Goal: Task Accomplishment & Management: Complete application form

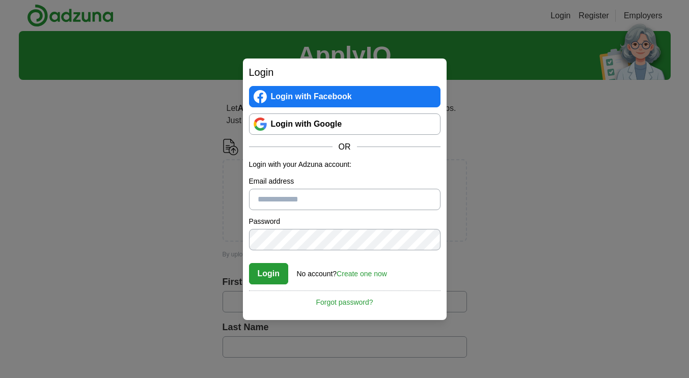
click at [341, 126] on link "Login with Google" at bounding box center [344, 124] width 191 height 21
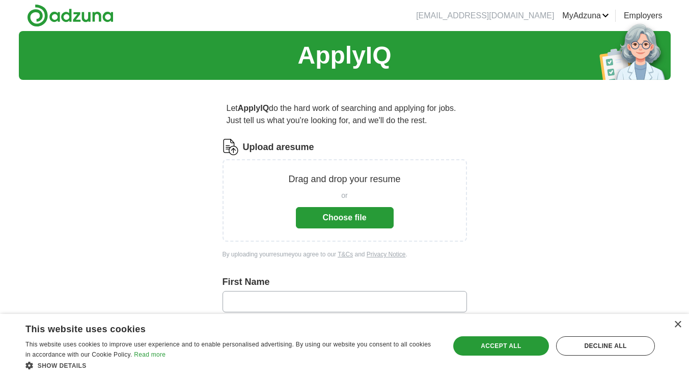
click at [351, 217] on button "Choose file" at bounding box center [345, 217] width 98 height 21
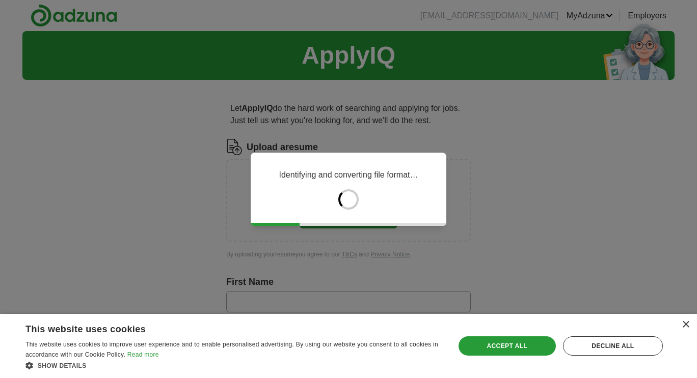
click at [508, 342] on div "Accept all" at bounding box center [506, 346] width 97 height 19
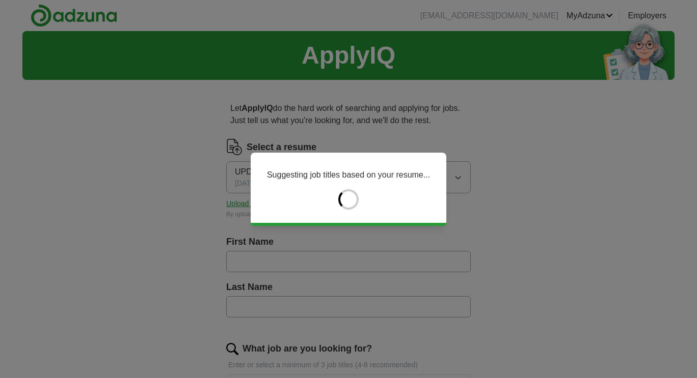
type input "****"
type input "******"
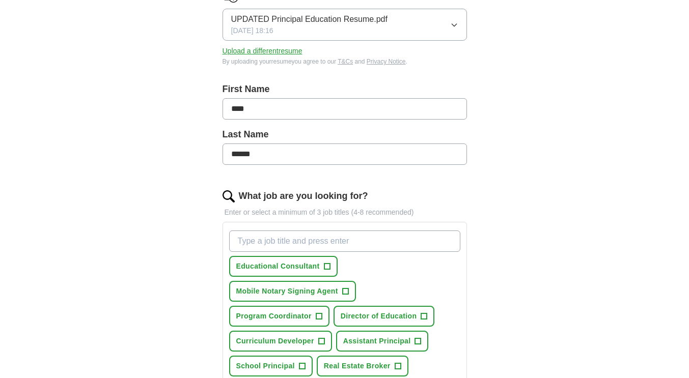
scroll to position [204, 0]
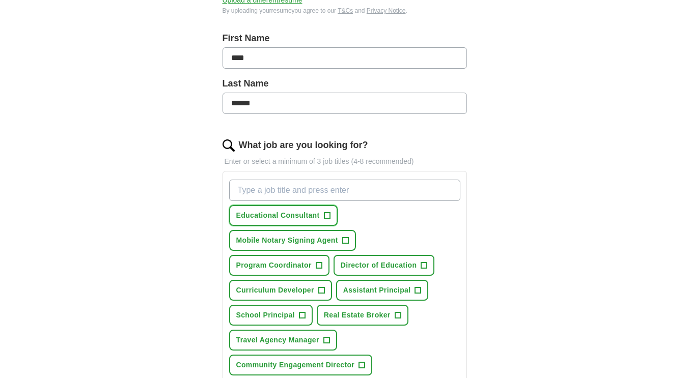
click at [329, 215] on span "+" at bounding box center [327, 216] width 6 height 8
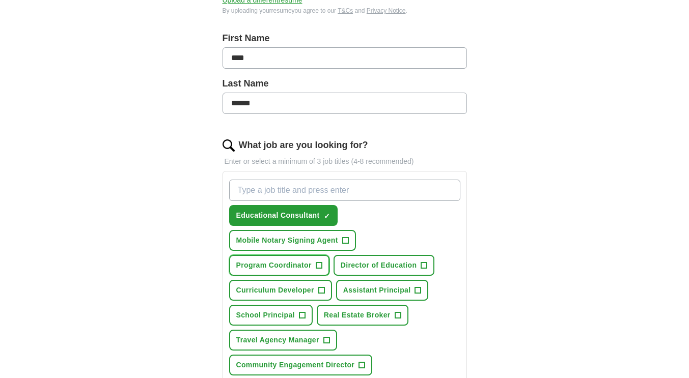
click at [321, 264] on span "+" at bounding box center [319, 266] width 6 height 8
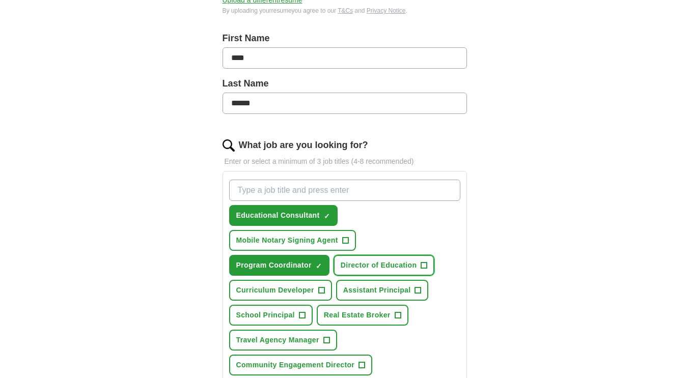
click at [423, 265] on span "+" at bounding box center [424, 266] width 6 height 8
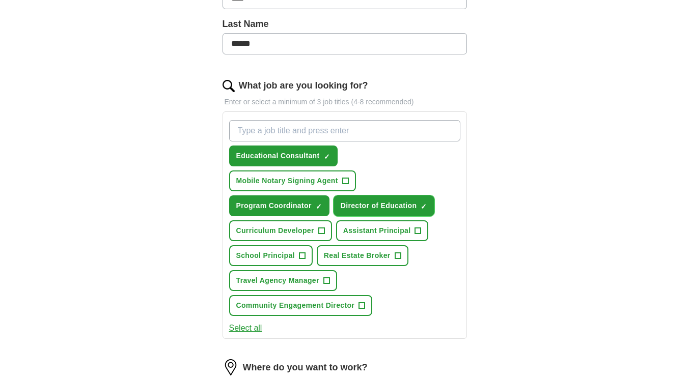
scroll to position [306, 0]
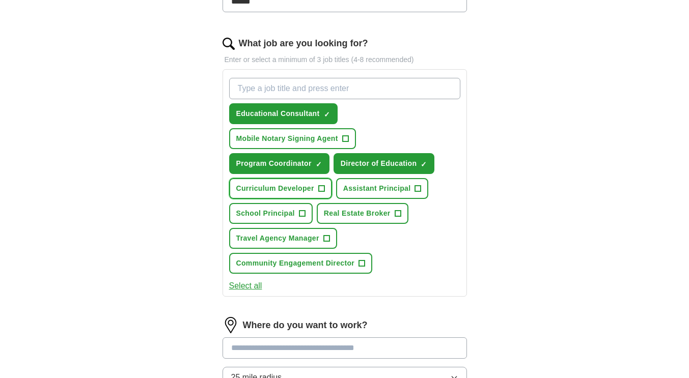
click at [322, 188] on span "+" at bounding box center [321, 189] width 6 height 8
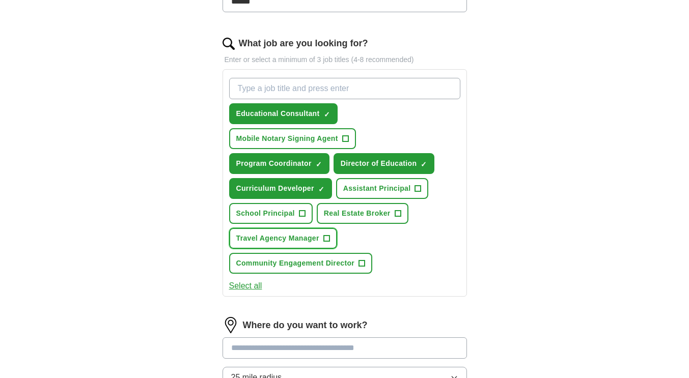
click at [326, 238] on span "+" at bounding box center [326, 239] width 6 height 8
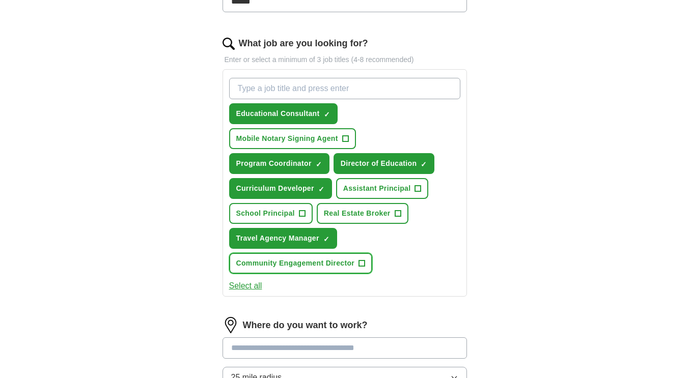
click at [364, 266] on span "+" at bounding box center [362, 264] width 6 height 8
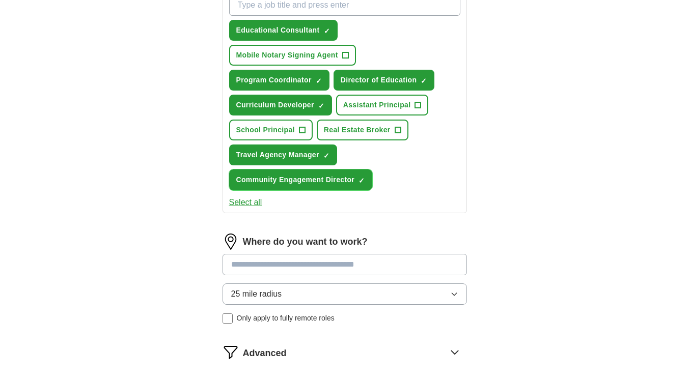
scroll to position [407, 0]
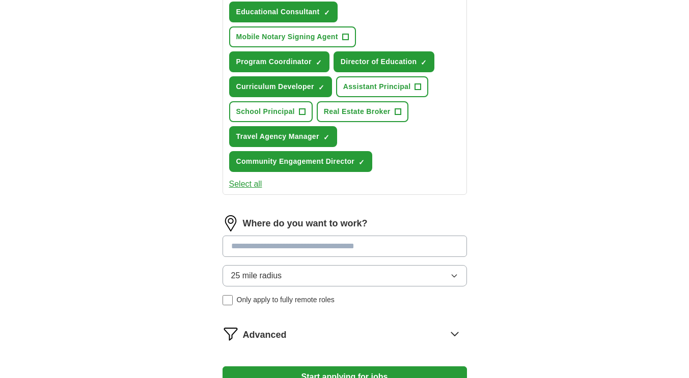
click at [314, 242] on input at bounding box center [345, 246] width 244 height 21
type input "******"
drag, startPoint x: 315, startPoint y: 248, endPoint x: 209, endPoint y: 241, distance: 106.1
click at [209, 241] on div "Let ApplyIQ do the hard work of searching and applying for jobs. Just tell us w…" at bounding box center [345, 48] width 326 height 735
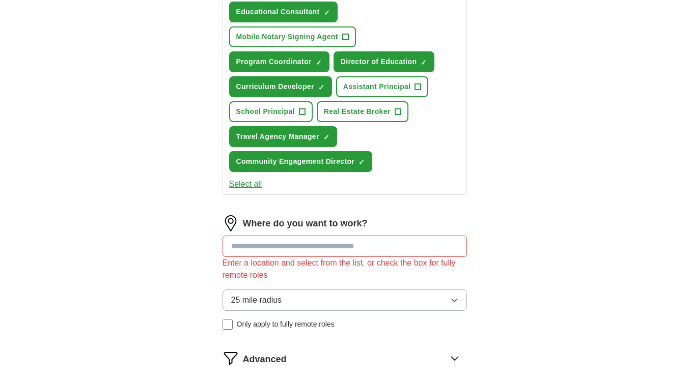
click at [227, 297] on div "25 mile radius Only apply to fully remote roles" at bounding box center [345, 310] width 244 height 40
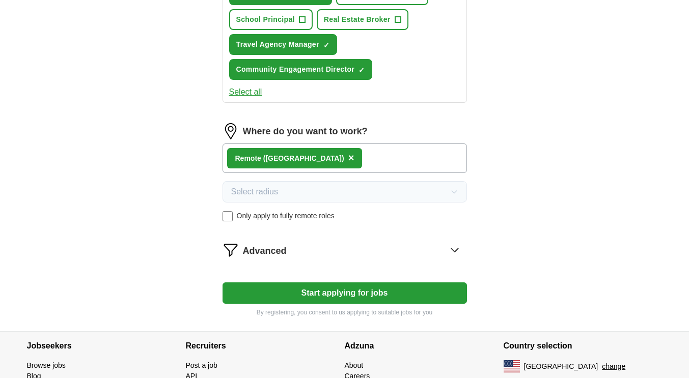
scroll to position [509, 0]
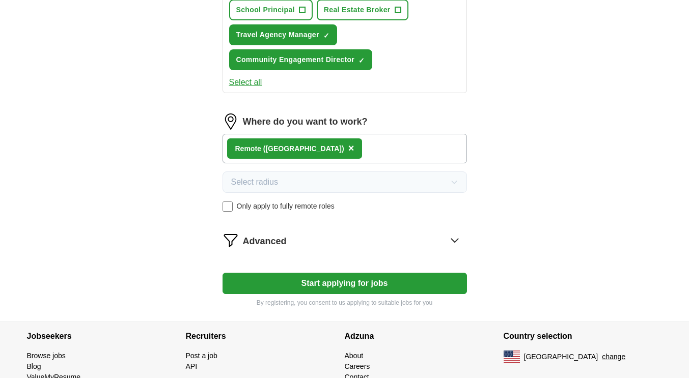
click at [326, 288] on button "Start applying for jobs" at bounding box center [345, 283] width 244 height 21
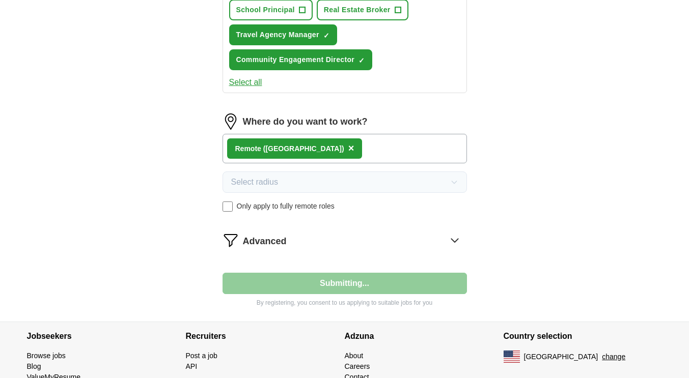
select select "**"
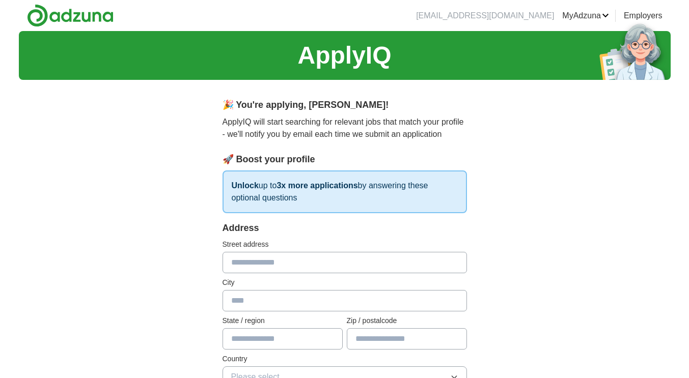
scroll to position [51, 0]
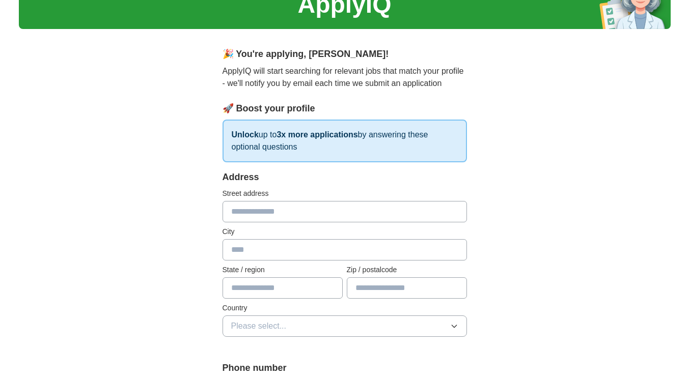
click at [274, 212] on input "text" at bounding box center [345, 211] width 244 height 21
type input "**********"
type input "**"
type input "*****"
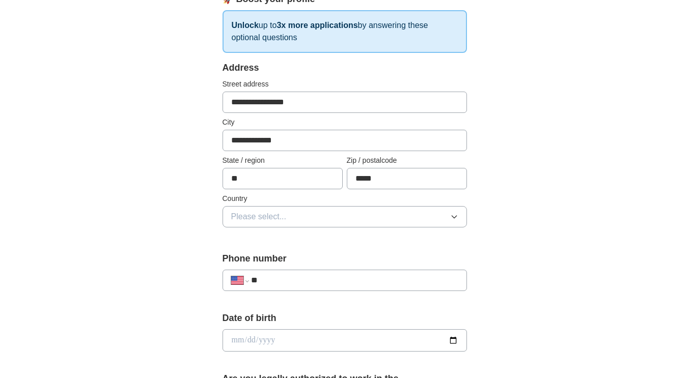
scroll to position [153, 0]
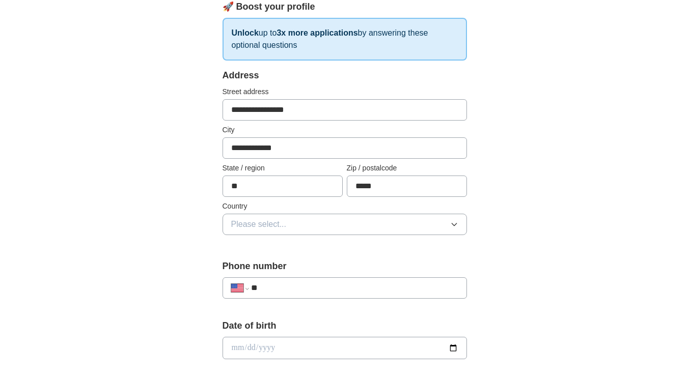
click at [290, 224] on button "Please select..." at bounding box center [345, 224] width 244 height 21
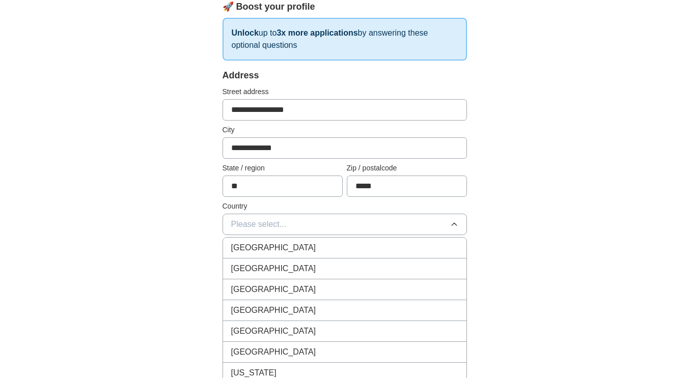
click at [272, 266] on span "United States" at bounding box center [273, 269] width 85 height 12
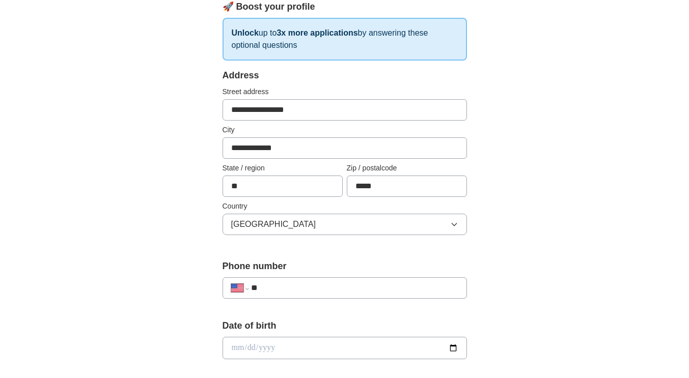
scroll to position [204, 0]
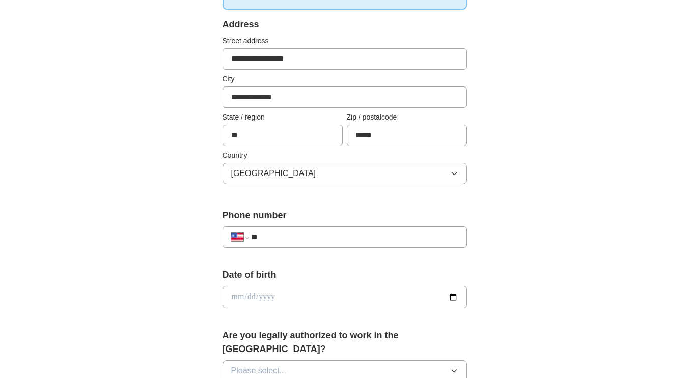
click at [290, 234] on input "**" at bounding box center [354, 237] width 207 height 12
type input "**********"
click at [241, 298] on input "date" at bounding box center [345, 297] width 244 height 22
type input "**********"
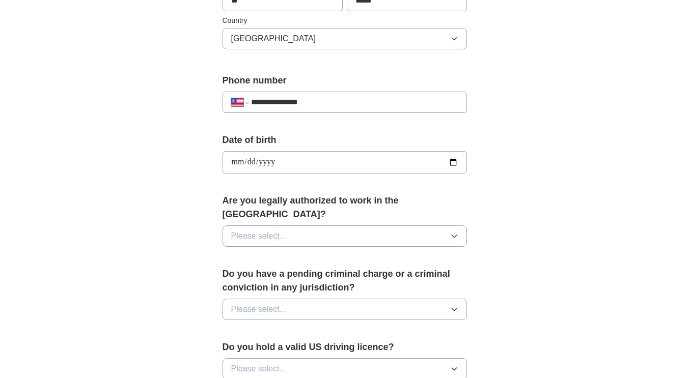
scroll to position [356, 0]
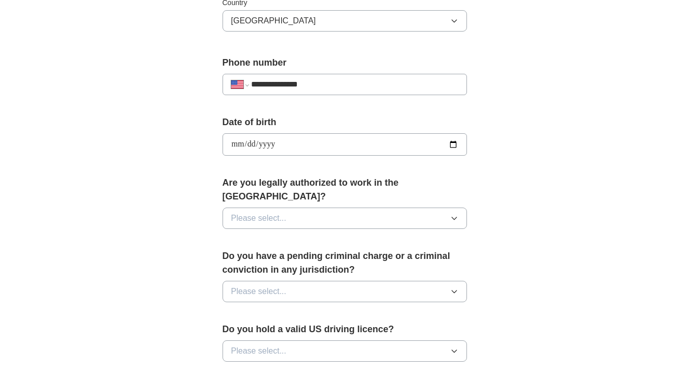
click at [316, 208] on button "Please select..." at bounding box center [345, 218] width 244 height 21
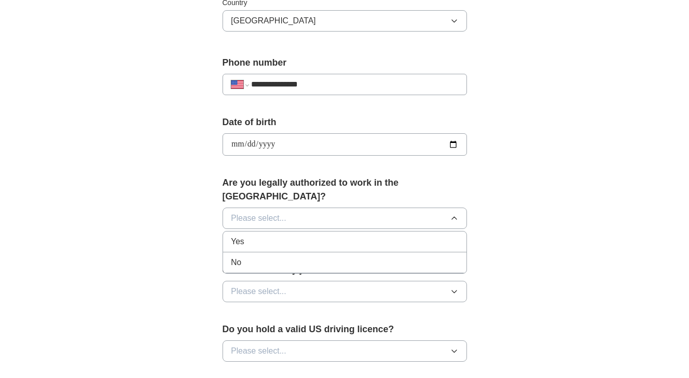
click at [303, 236] on div "Yes" at bounding box center [344, 242] width 227 height 12
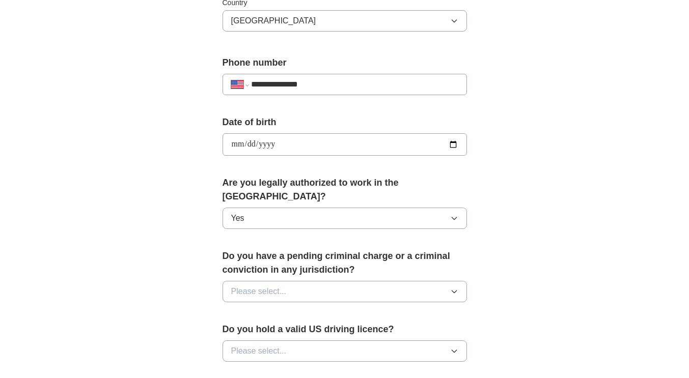
click at [281, 286] on span "Please select..." at bounding box center [259, 292] width 56 height 12
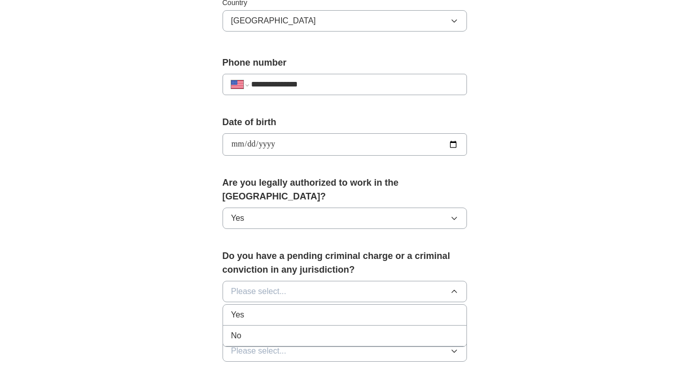
click at [255, 330] on div "No" at bounding box center [344, 336] width 227 height 12
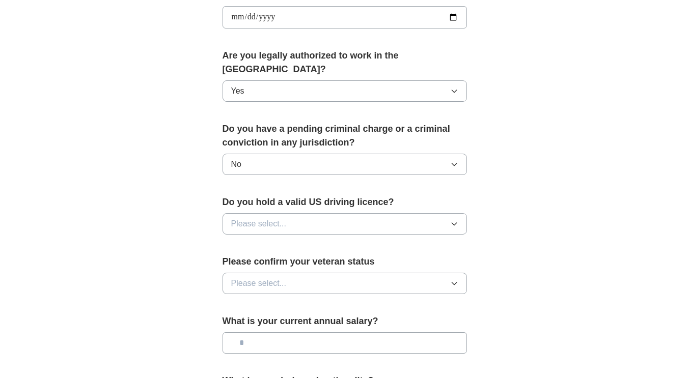
scroll to position [509, 0]
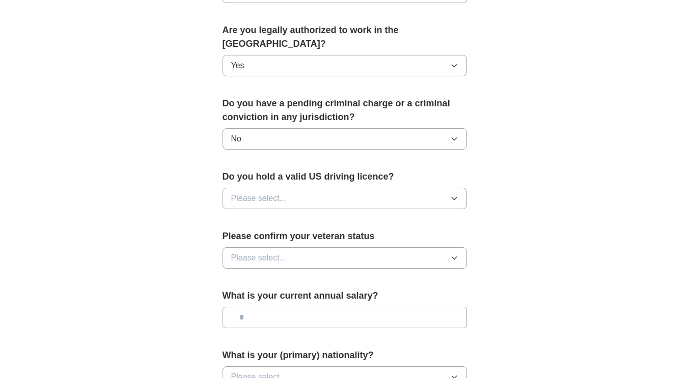
click at [304, 188] on button "Please select..." at bounding box center [345, 198] width 244 height 21
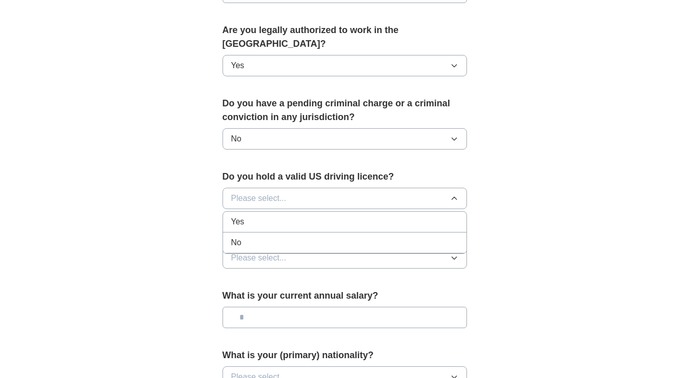
click at [274, 216] on div "Yes" at bounding box center [344, 222] width 227 height 12
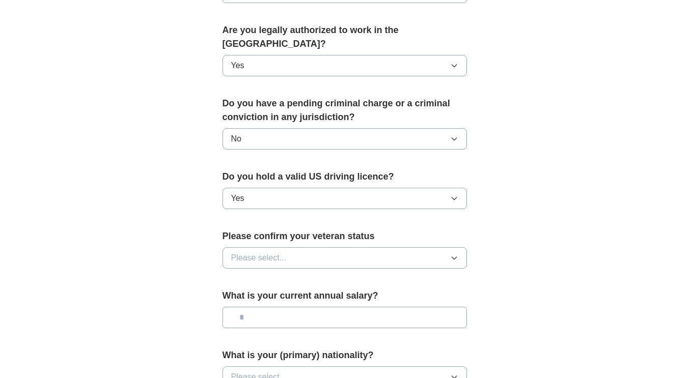
click at [262, 252] on span "Please select..." at bounding box center [259, 258] width 56 height 12
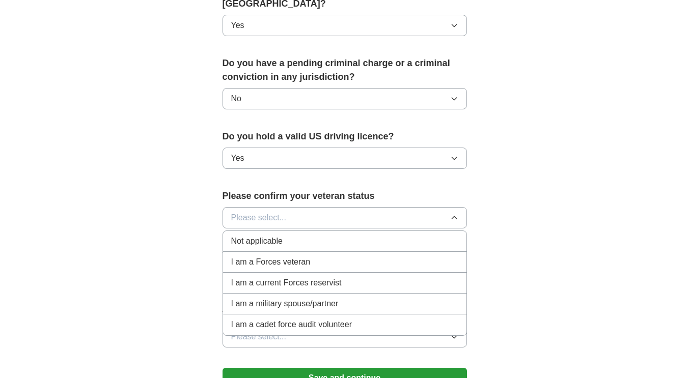
scroll to position [560, 0]
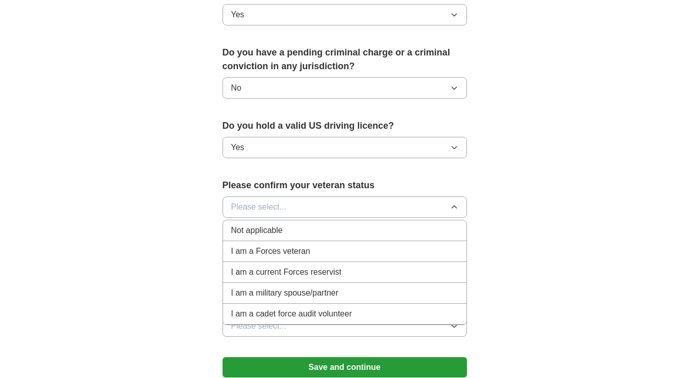
click at [273, 225] on span "Not applicable" at bounding box center [256, 231] width 51 height 12
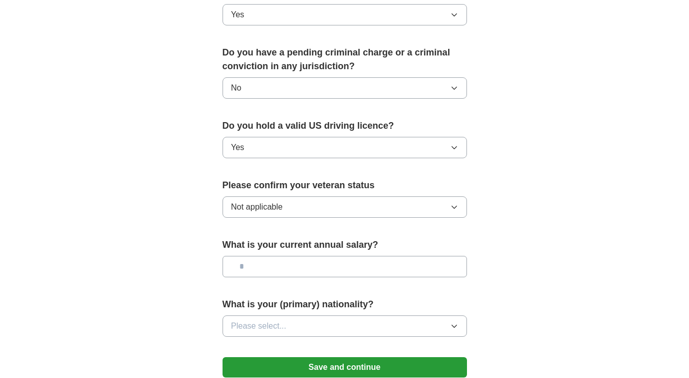
click at [271, 256] on input "text" at bounding box center [345, 266] width 244 height 21
type input "*******"
click at [280, 320] on span "Please select..." at bounding box center [259, 326] width 56 height 12
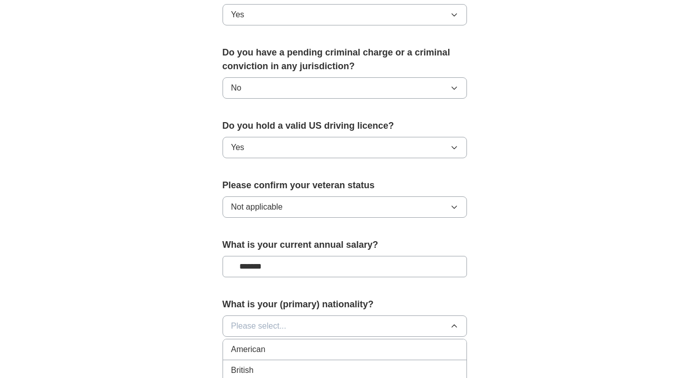
click at [253, 344] on span "American" at bounding box center [248, 350] width 35 height 12
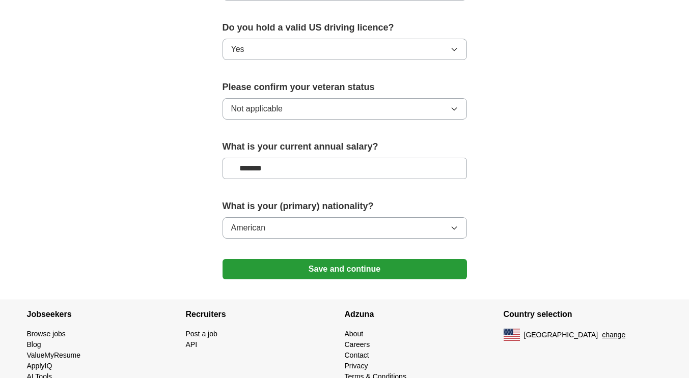
scroll to position [662, 0]
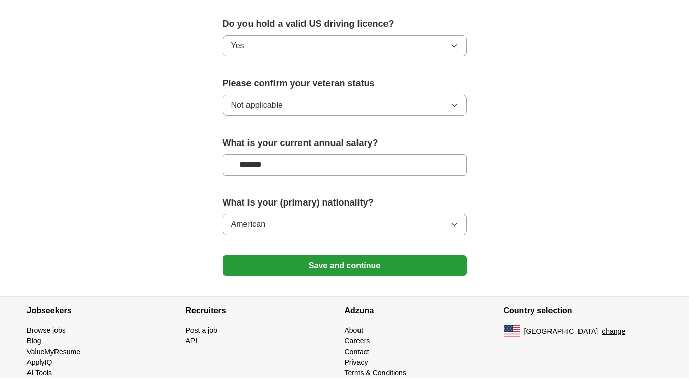
click at [338, 256] on button "Save and continue" at bounding box center [345, 266] width 244 height 20
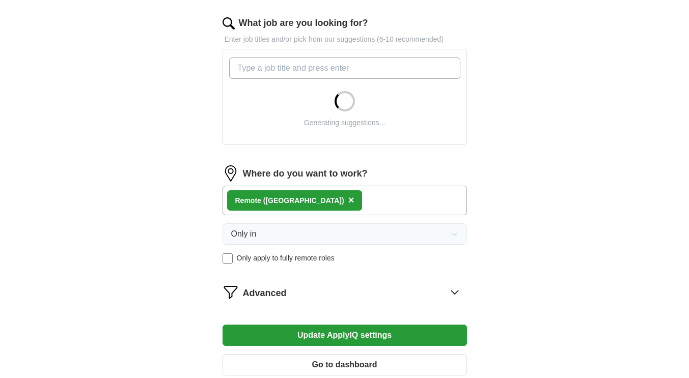
scroll to position [407, 0]
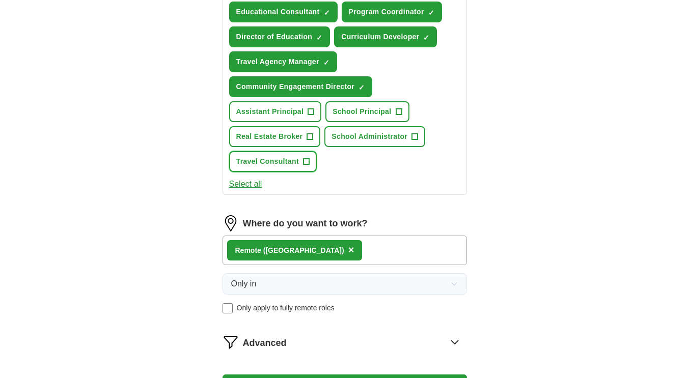
click at [307, 159] on span "+" at bounding box center [306, 162] width 6 height 8
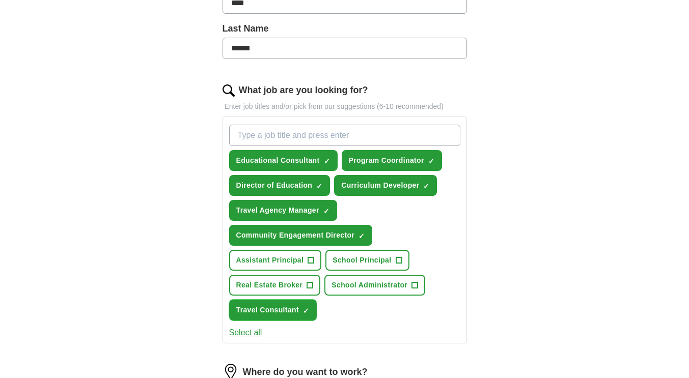
scroll to position [255, 0]
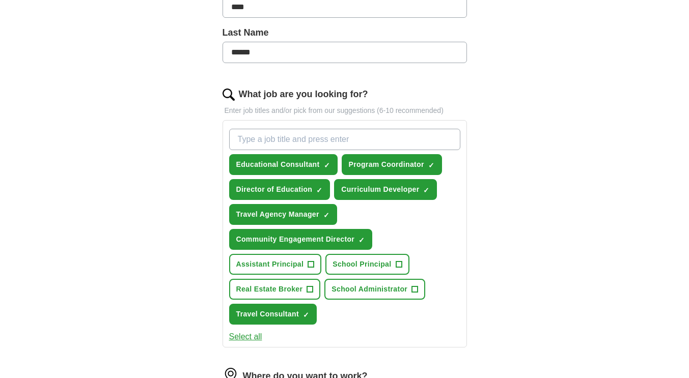
click at [305, 141] on input "What job are you looking for?" at bounding box center [344, 139] width 231 height 21
type input "customer success"
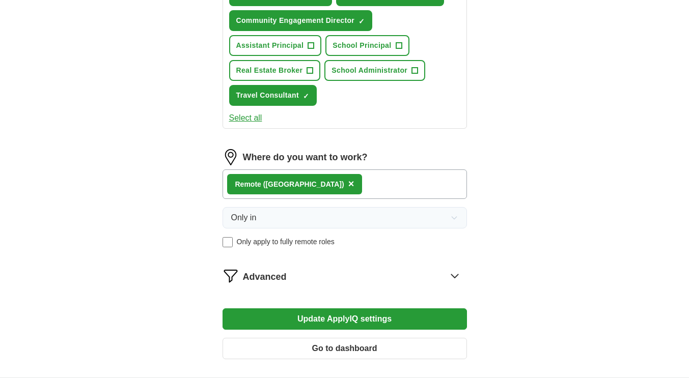
scroll to position [509, 0]
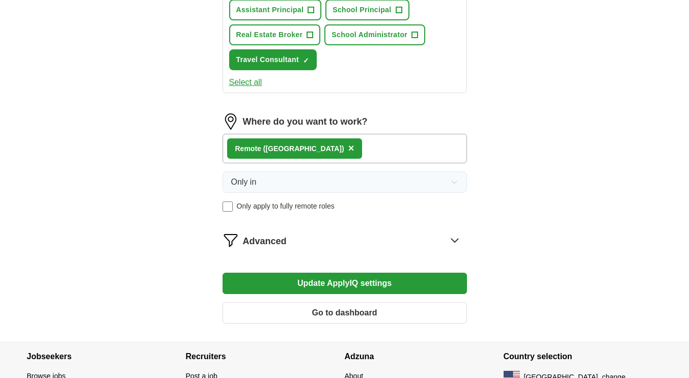
click at [346, 281] on button "Update ApplyIQ settings" at bounding box center [345, 283] width 244 height 21
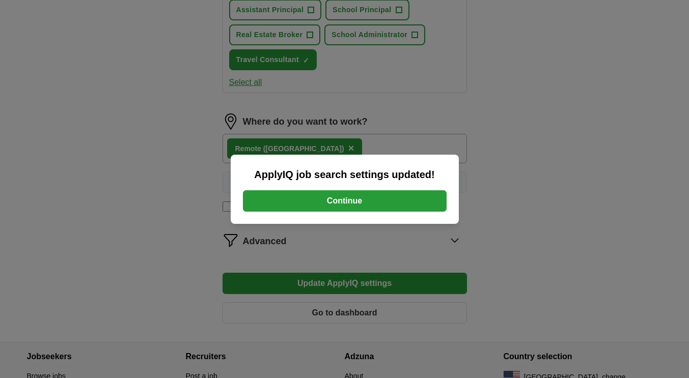
click at [354, 205] on button "Continue" at bounding box center [345, 200] width 204 height 21
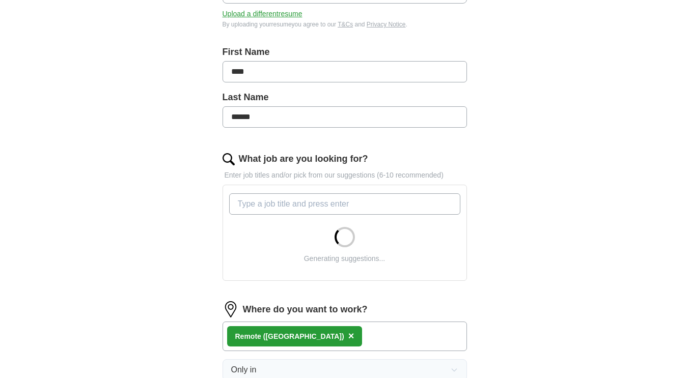
scroll to position [190, 0]
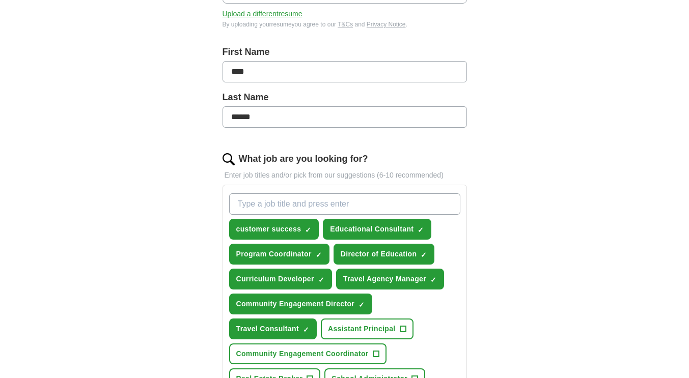
click at [357, 202] on input "What job are you looking for?" at bounding box center [344, 204] width 231 height 21
type input "travel agent"
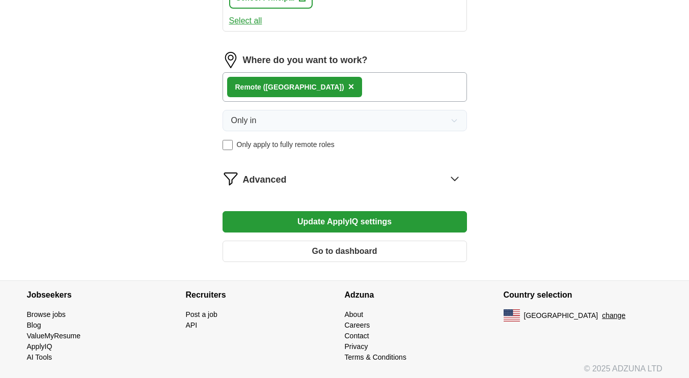
scroll to position [626, 0]
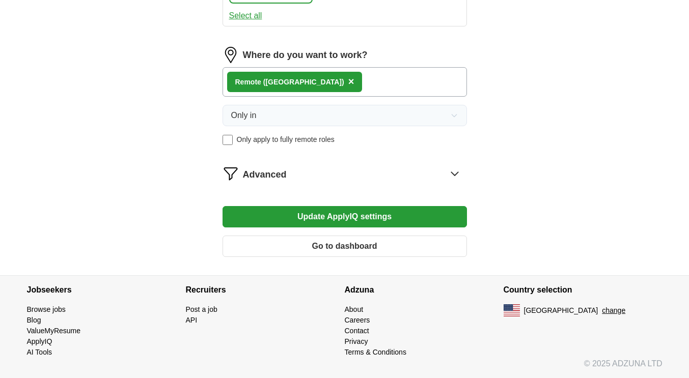
click at [346, 211] on button "Update ApplyIQ settings" at bounding box center [345, 216] width 244 height 21
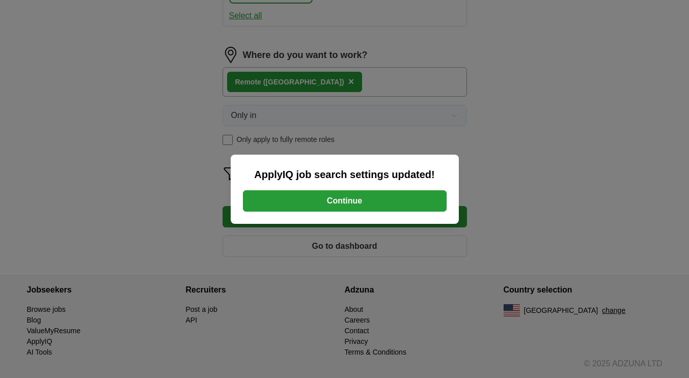
click at [349, 195] on button "Continue" at bounding box center [345, 200] width 204 height 21
